Goal: Information Seeking & Learning: Learn about a topic

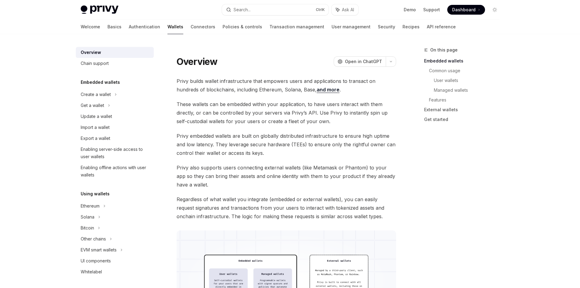
click at [108, 24] on link "Basics" at bounding box center [115, 26] width 14 height 15
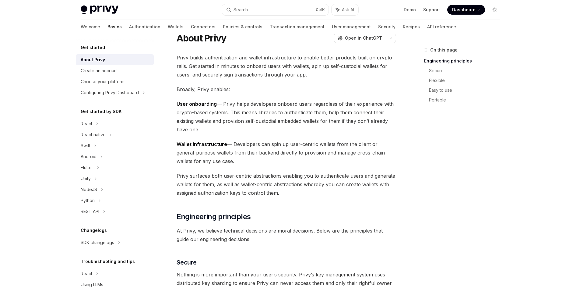
scroll to position [30, 0]
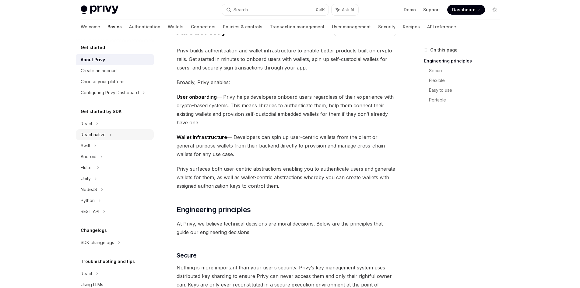
click at [91, 132] on div "React native" at bounding box center [93, 134] width 25 height 7
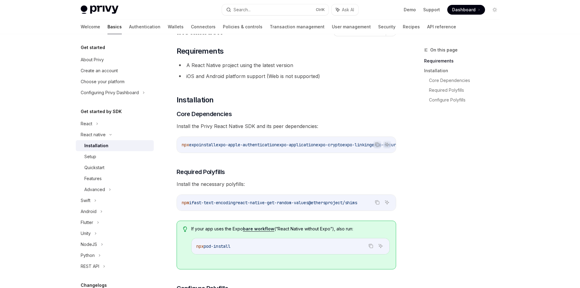
click at [102, 176] on div "Features" at bounding box center [117, 178] width 66 height 7
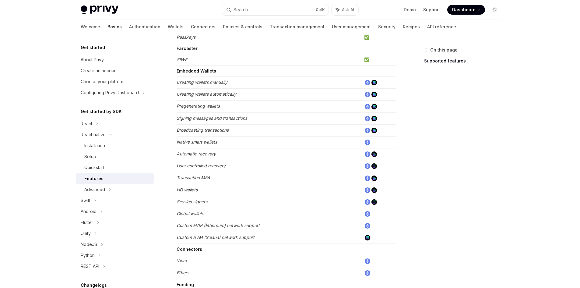
scroll to position [183, 0]
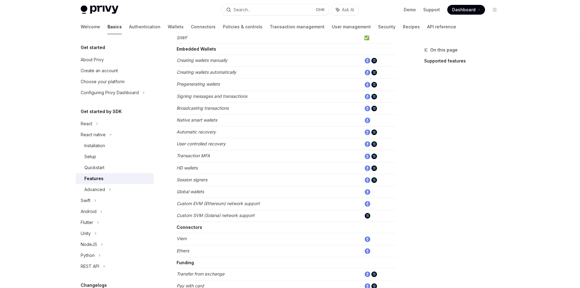
click at [197, 74] on em "Creating wallets automatically" at bounding box center [207, 71] width 60 height 5
click at [204, 75] on td "Creating wallets automatically" at bounding box center [269, 73] width 185 height 12
click at [197, 87] on td "Pregenerating wallets" at bounding box center [269, 85] width 185 height 12
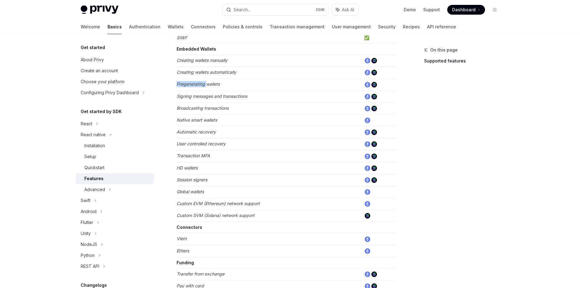
click at [197, 87] on td "Pregenerating wallets" at bounding box center [269, 85] width 185 height 12
click at [207, 84] on em "Pregenerating wallets" at bounding box center [198, 83] width 43 height 5
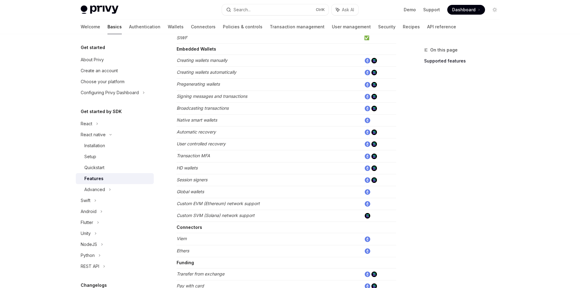
click at [207, 94] on em "Signing messages and transactions" at bounding box center [212, 96] width 71 height 5
click at [220, 94] on em "Signing messages and transactions" at bounding box center [212, 96] width 71 height 5
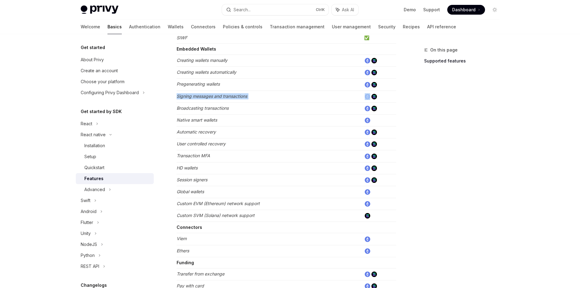
click at [220, 94] on em "Signing messages and transactions" at bounding box center [212, 96] width 71 height 5
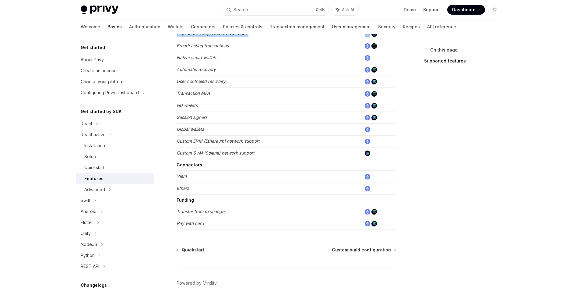
scroll to position [244, 0]
click at [187, 200] on strong "Funding" at bounding box center [185, 201] width 17 height 5
click at [190, 168] on strong "Connectors" at bounding box center [190, 166] width 26 height 5
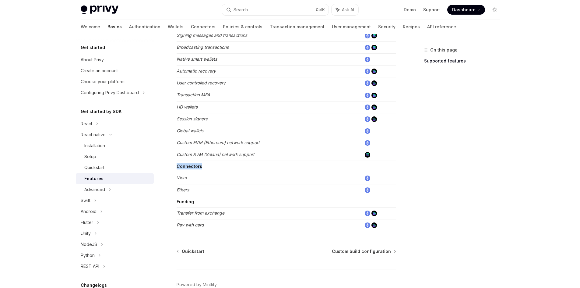
click at [190, 168] on strong "Connectors" at bounding box center [190, 166] width 26 height 5
click at [195, 166] on strong "Connectors" at bounding box center [190, 166] width 26 height 5
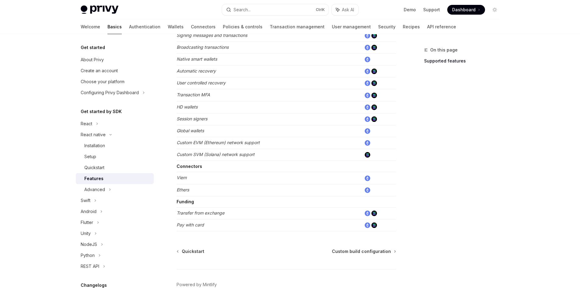
click at [187, 154] on em "Custom SVM (Solana) network support" at bounding box center [216, 154] width 78 height 5
click at [191, 154] on em "Custom SVM (Solana) network support" at bounding box center [216, 154] width 78 height 5
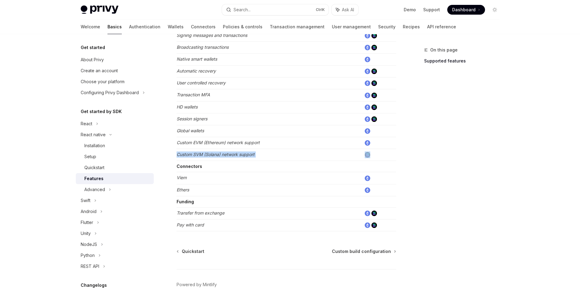
click at [191, 154] on em "Custom SVM (Solana) network support" at bounding box center [216, 154] width 78 height 5
click at [219, 156] on em "Custom SVM (Solana) network support" at bounding box center [216, 154] width 78 height 5
click at [216, 155] on em "Custom SVM (Solana) network support" at bounding box center [216, 154] width 78 height 5
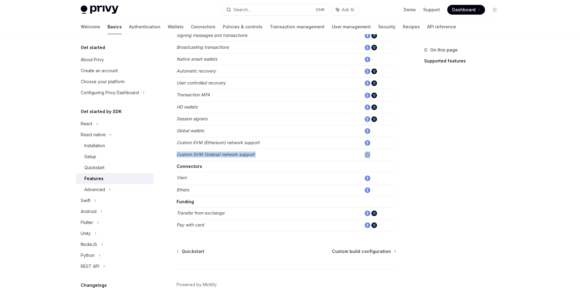
click at [216, 155] on em "Custom SVM (Solana) network support" at bounding box center [216, 154] width 78 height 5
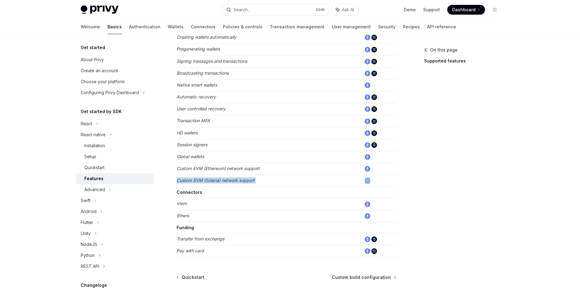
scroll to position [213, 0]
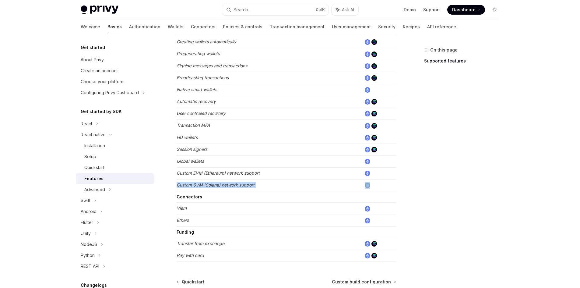
click at [209, 186] on em "Custom SVM (Solana) network support" at bounding box center [216, 184] width 78 height 5
click at [214, 185] on em "Custom SVM (Solana) network support" at bounding box center [216, 184] width 78 height 5
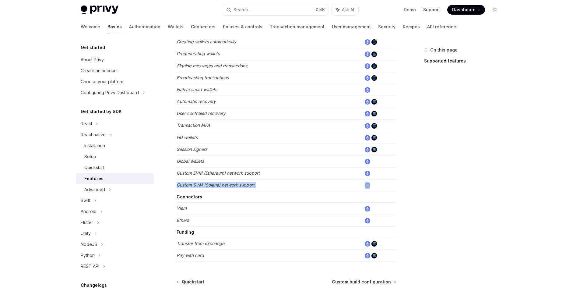
click at [214, 185] on em "Custom SVM (Solana) network support" at bounding box center [216, 184] width 78 height 5
click at [215, 183] on em "Custom SVM (Solana) network support" at bounding box center [216, 184] width 78 height 5
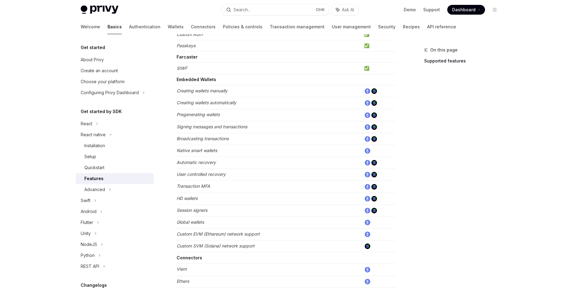
click at [186, 152] on em "Native smart wallets" at bounding box center [197, 150] width 41 height 5
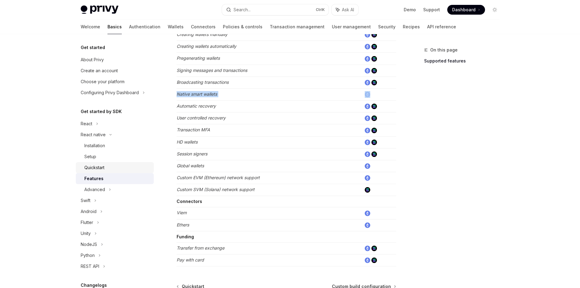
scroll to position [244, 0]
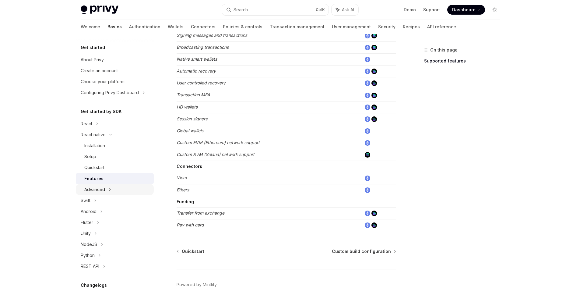
click at [97, 189] on div "Advanced" at bounding box center [94, 189] width 21 height 7
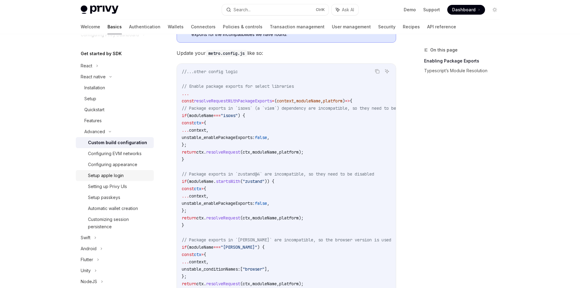
scroll to position [61, 0]
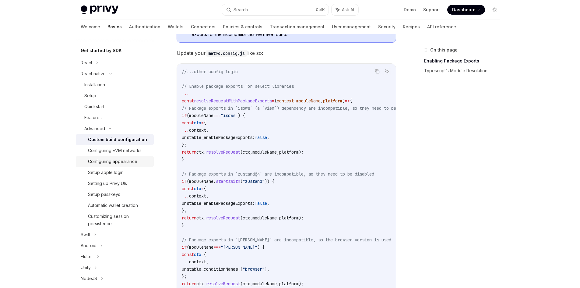
click at [117, 163] on div "Configuring appearance" at bounding box center [112, 161] width 49 height 7
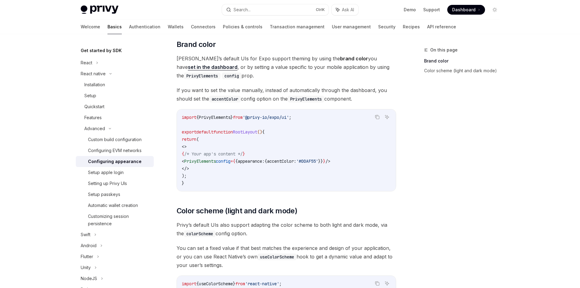
scroll to position [61, 0]
click at [216, 159] on span "PrivyElements" at bounding box center [200, 160] width 32 height 5
click at [216, 158] on span "PrivyElements" at bounding box center [200, 160] width 32 height 5
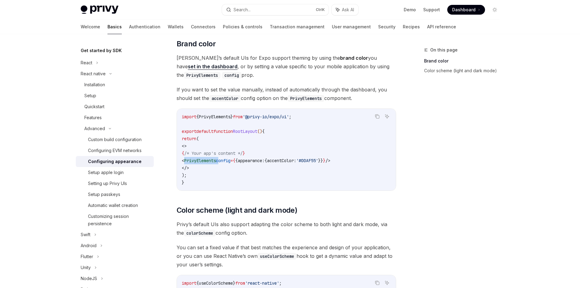
click at [216, 158] on span "PrivyElements" at bounding box center [200, 160] width 32 height 5
click at [231, 159] on span "config" at bounding box center [223, 160] width 15 height 5
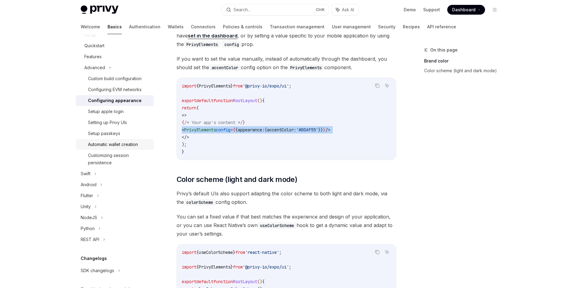
scroll to position [91, 0]
click at [102, 238] on div "REST API" at bounding box center [115, 239] width 78 height 11
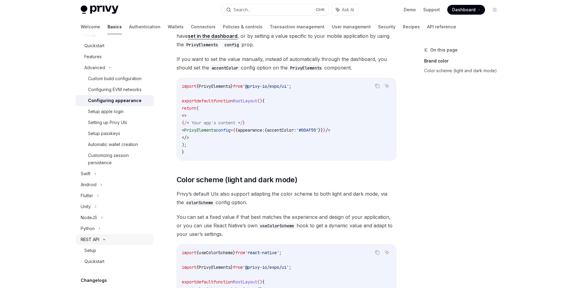
type textarea "*"
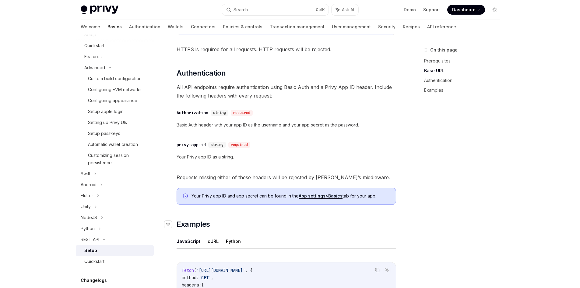
scroll to position [213, 0]
